Goal: Check status: Check status

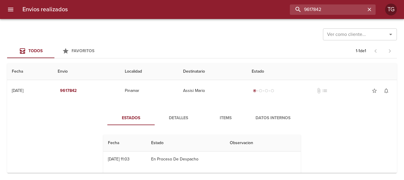
drag, startPoint x: 349, startPoint y: 9, endPoint x: 157, endPoint y: 4, distance: 191.9
click at [152, 7] on div "9617842" at bounding box center [224, 9] width 303 height 10
type input "86197"
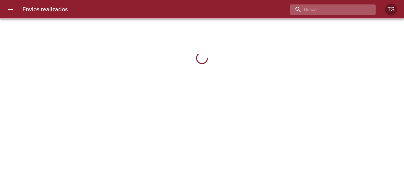
click at [352, 13] on input "buscar" at bounding box center [328, 9] width 76 height 10
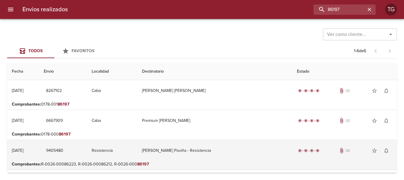
click at [220, 153] on td "[PERSON_NAME] Poviña - Resistencia" at bounding box center [214, 150] width 155 height 21
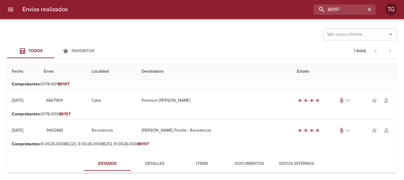
scroll to position [59, 0]
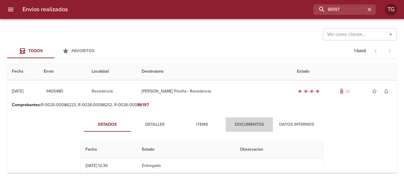
click at [261, 124] on span "Documentos" at bounding box center [249, 124] width 40 height 7
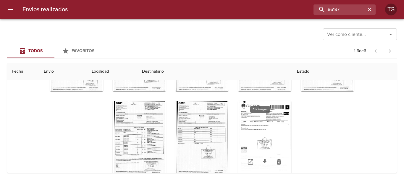
scroll to position [148, 0]
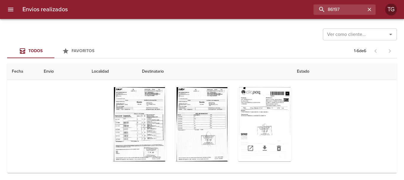
click at [261, 138] on div "Tabla de envíos del cliente" at bounding box center [264, 148] width 53 height 26
click at [269, 129] on div "Tabla de envíos del cliente" at bounding box center [264, 124] width 53 height 74
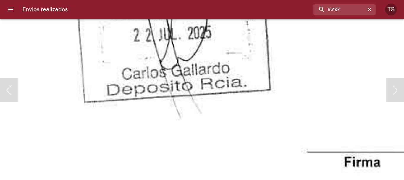
click at [284, 0] on html "Envios realizados 86197 TG Ver como cliente... Ver como cliente... Todos Favori…" at bounding box center [202, 0] width 404 height 0
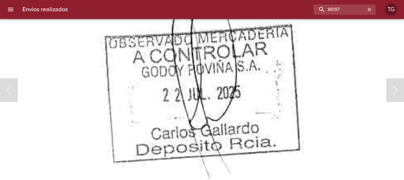
click at [192, 94] on img "Lightbox" at bounding box center [203, 2] width 681 height 977
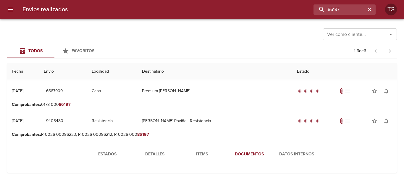
scroll to position [59, 0]
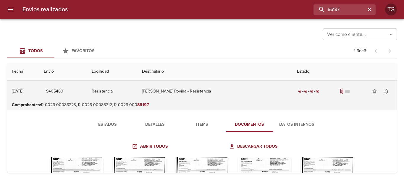
click at [212, 97] on td "[PERSON_NAME] Poviña - Resistencia" at bounding box center [214, 91] width 155 height 21
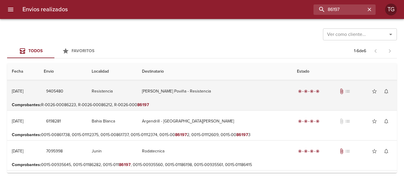
click at [137, 95] on td "Resistencia" at bounding box center [112, 91] width 50 height 21
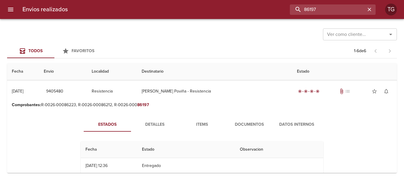
drag, startPoint x: 348, startPoint y: 10, endPoint x: 198, endPoint y: 10, distance: 149.5
click at [198, 10] on div "86197" at bounding box center [224, 9] width 303 height 10
paste input "999574"
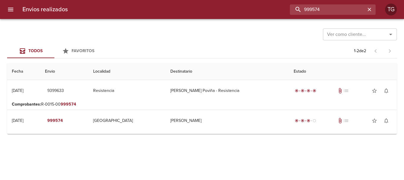
scroll to position [0, 0]
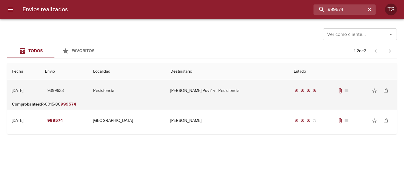
drag, startPoint x: 178, startPoint y: 90, endPoint x: 185, endPoint y: 93, distance: 7.3
click at [178, 90] on td "[PERSON_NAME] Poviña - Resistencia" at bounding box center [228, 90] width 124 height 21
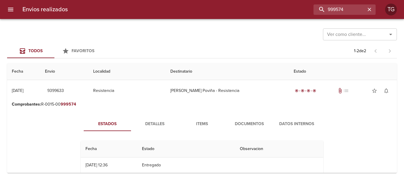
click at [240, 124] on span "Documentos" at bounding box center [249, 123] width 40 height 7
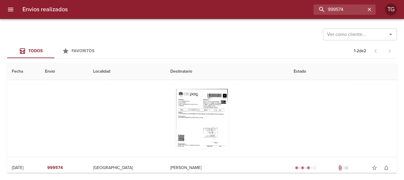
scroll to position [148, 0]
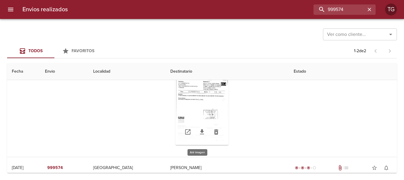
click at [202, 104] on div "Tabla de envíos del cliente" at bounding box center [202, 108] width 53 height 74
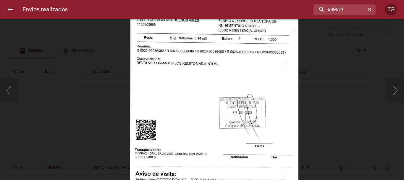
click at [322, 86] on div "Lightbox" at bounding box center [202, 90] width 404 height 180
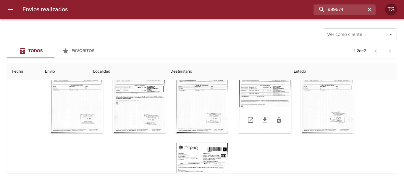
scroll to position [89, 0]
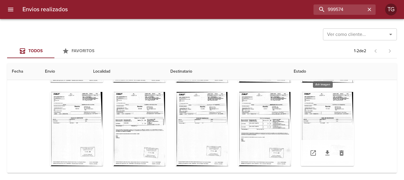
click at [329, 103] on div "Tabla de envíos del cliente" at bounding box center [327, 129] width 53 height 74
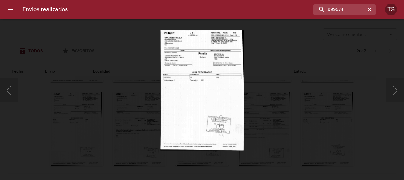
click at [207, 52] on img "Lightbox" at bounding box center [201, 90] width 83 height 120
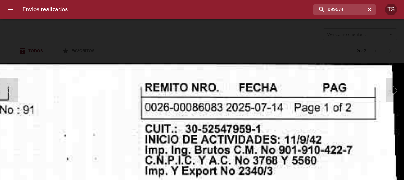
drag, startPoint x: 228, startPoint y: 38, endPoint x: 213, endPoint y: 101, distance: 64.3
click at [231, 42] on div "Lightbox" at bounding box center [202, 90] width 404 height 180
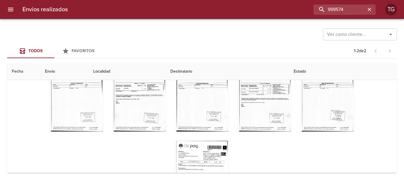
scroll to position [148, 0]
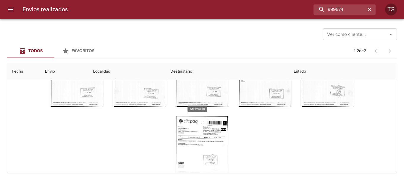
click at [206, 124] on div "Tabla de envíos del cliente" at bounding box center [202, 153] width 53 height 74
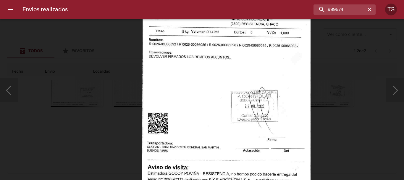
click at [181, 105] on img "Lightbox" at bounding box center [226, 84] width 168 height 242
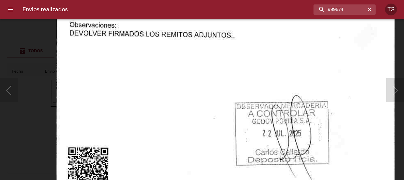
click at [296, 164] on img "Lightbox" at bounding box center [226, 90] width 338 height 486
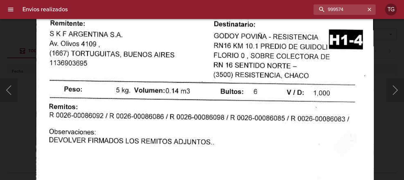
click at [245, 0] on html "Envios realizados 999574 TG Ver como cliente... Ver como cliente... Todos Favor…" at bounding box center [202, 0] width 404 height 0
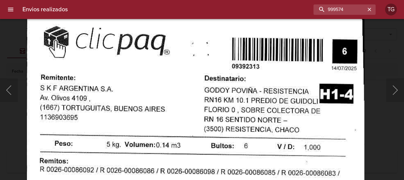
click at [404, 157] on div "Lightbox" at bounding box center [202, 90] width 404 height 180
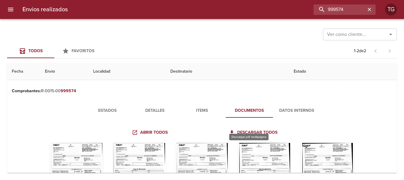
scroll to position [0, 0]
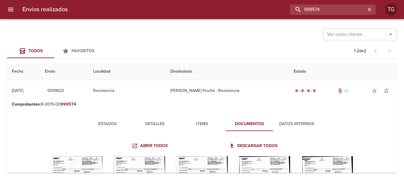
drag, startPoint x: 350, startPoint y: 6, endPoint x: 237, endPoint y: 9, distance: 112.8
click at [237, 11] on div "999574" at bounding box center [224, 9] width 303 height 10
paste input "83820"
type input "83820"
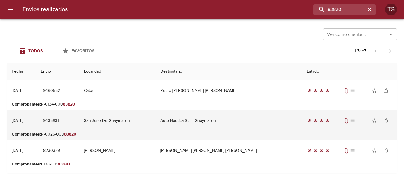
click at [156, 124] on td "San Jose De Guaymallen" at bounding box center [117, 120] width 77 height 21
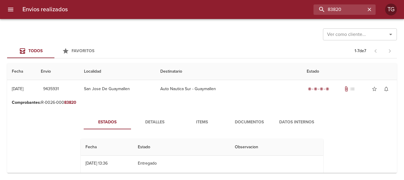
scroll to position [30, 0]
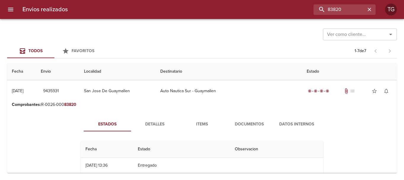
click at [238, 122] on span "Documentos" at bounding box center [249, 123] width 40 height 7
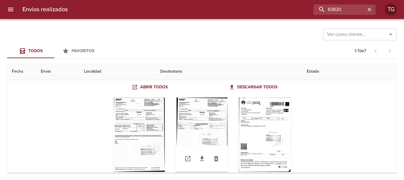
scroll to position [89, 0]
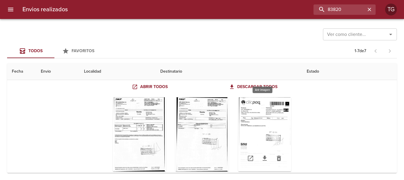
click at [273, 111] on div "Tabla de envíos del cliente" at bounding box center [264, 134] width 53 height 74
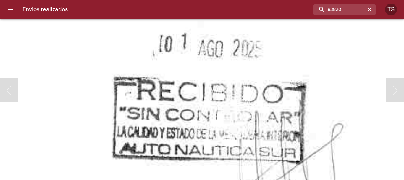
click at [229, 112] on img "Lightbox" at bounding box center [95, 74] width 679 height 977
click at [248, 78] on img "Lightbox" at bounding box center [95, 74] width 679 height 977
click at [362, 60] on img "Lightbox" at bounding box center [95, 74] width 679 height 977
click at [106, 73] on img "Lightbox" at bounding box center [95, 74] width 679 height 977
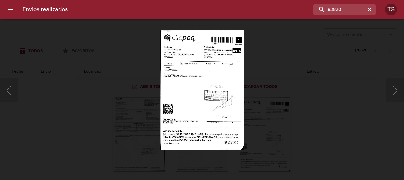
click at [266, 60] on div "Lightbox" at bounding box center [202, 90] width 404 height 180
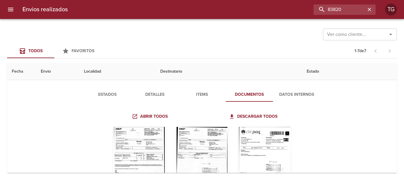
scroll to position [0, 0]
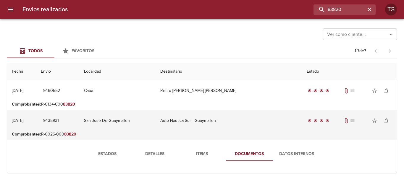
click at [194, 123] on td "Auto Nautica Sur - Guaymallen" at bounding box center [229, 120] width 147 height 21
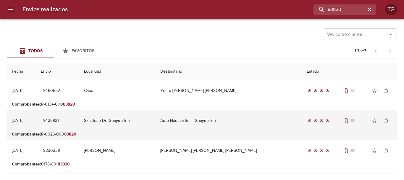
click at [194, 123] on td "Auto Nautica Sur - Guaymallen" at bounding box center [229, 120] width 147 height 21
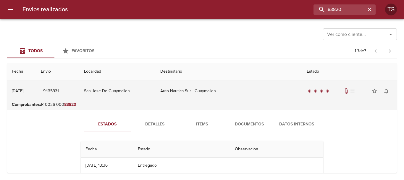
scroll to position [59, 0]
